Goal: Contribute content

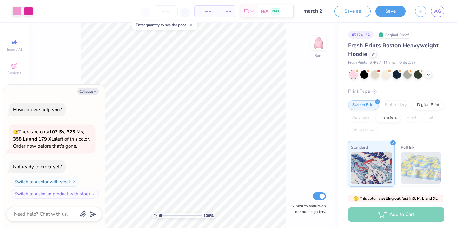
type textarea "x"
click at [167, 12] on input "number" at bounding box center [165, 10] width 25 height 11
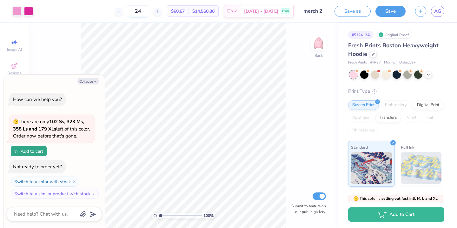
type input "2"
type input "1"
type input "2"
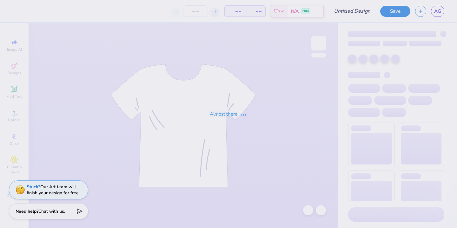
type input "alpha sig"
